Goal: Book appointment/travel/reservation

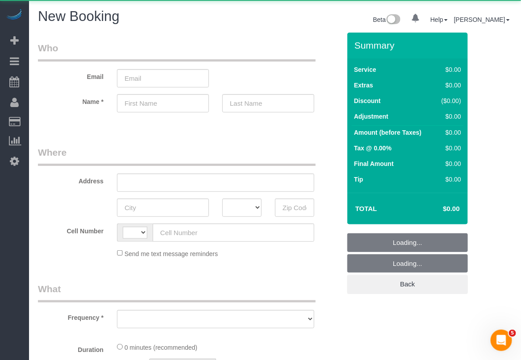
select select "string:[GEOGRAPHIC_DATA]"
select select "number:89"
select select "number:90"
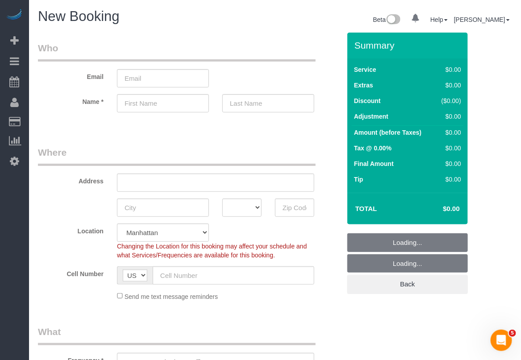
scroll to position [223, 0]
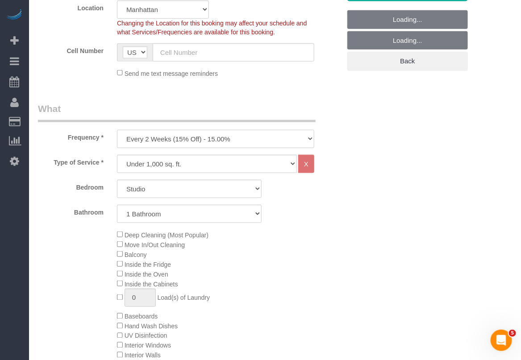
click at [226, 146] on select "One Time Weekly (20% Off) - 20.00% Every 2 Weeks (15% Off) - 15.00% Every 4 Wee…" at bounding box center [215, 139] width 197 height 18
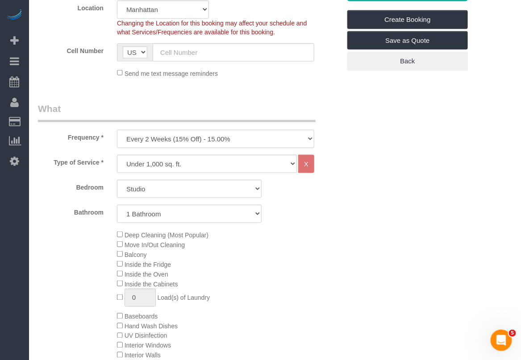
select select "object:1474"
click at [117, 130] on select "One Time Weekly (20% Off) - 20.00% Every 2 Weeks (15% Off) - 15.00% Every 4 Wee…" at bounding box center [215, 139] width 197 height 18
click at [200, 184] on select "Studio 1 Bedroom 2 Bedrooms 3 Bedrooms" at bounding box center [189, 189] width 145 height 18
select select "2"
click at [117, 180] on select "Studio 1 Bedroom 2 Bedrooms 3 Bedrooms" at bounding box center [189, 189] width 145 height 18
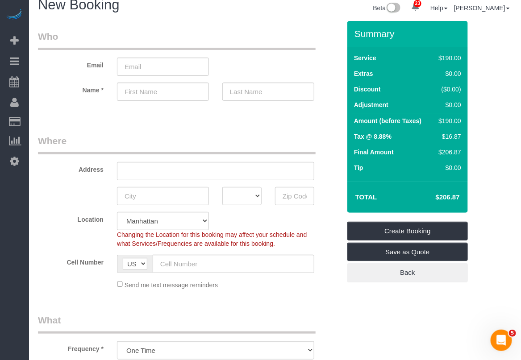
scroll to position [0, 0]
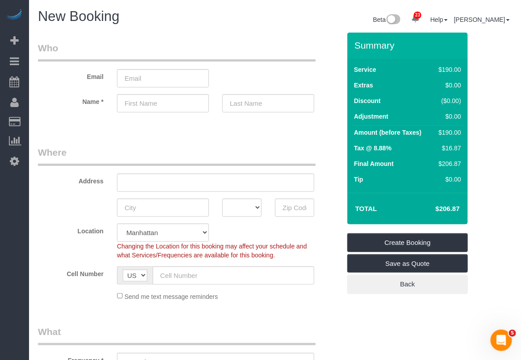
drag, startPoint x: 425, startPoint y: 210, endPoint x: 464, endPoint y: 208, distance: 38.9
click at [464, 208] on div "Total $206.87" at bounding box center [407, 209] width 121 height 32
copy table "Total"
click at [334, 330] on div "Frequency * One Time Weekly (20% Off) - 20.00% Every 2 Weeks (15% Off) - 15.00%…" at bounding box center [189, 348] width 316 height 46
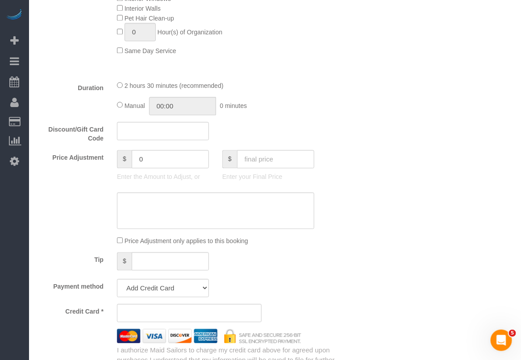
scroll to position [614, 0]
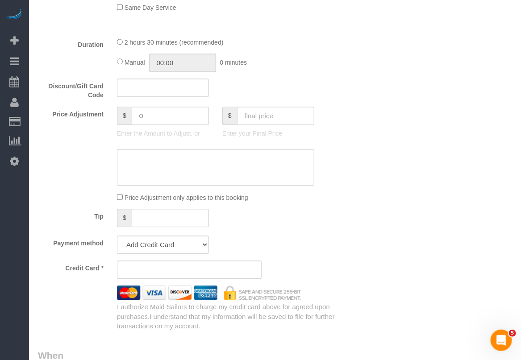
click at [362, 298] on div "Who Email Name * Where Address AK AL AR AZ CA CO CT DC DE [GEOGRAPHIC_DATA] [GE…" at bounding box center [275, 162] width 474 height 1486
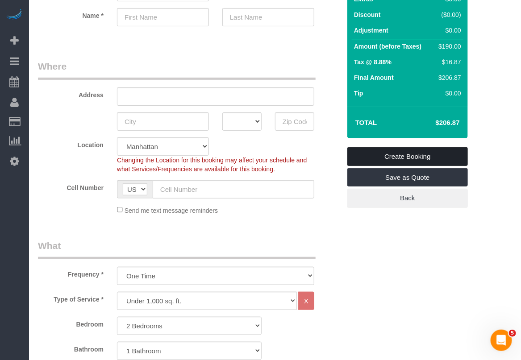
scroll to position [0, 0]
